Goal: Navigation & Orientation: Go to known website

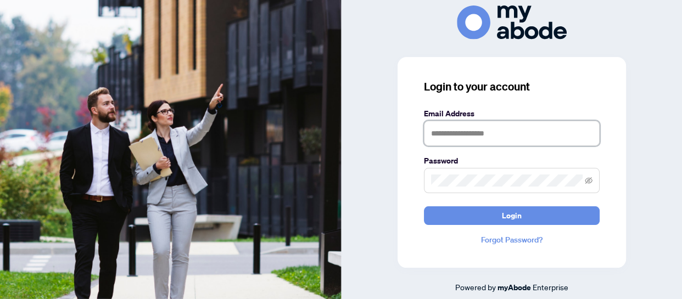
type input "**********"
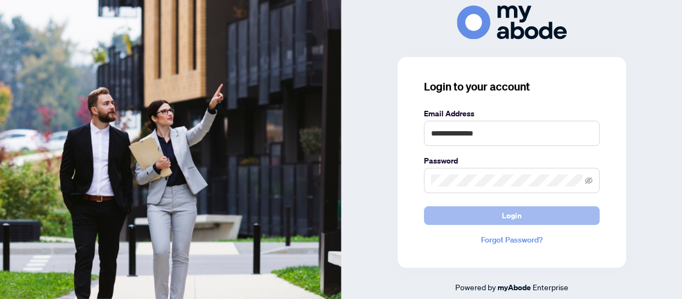
click at [470, 210] on button "Login" at bounding box center [512, 216] width 176 height 19
